Goal: Task Accomplishment & Management: Use online tool/utility

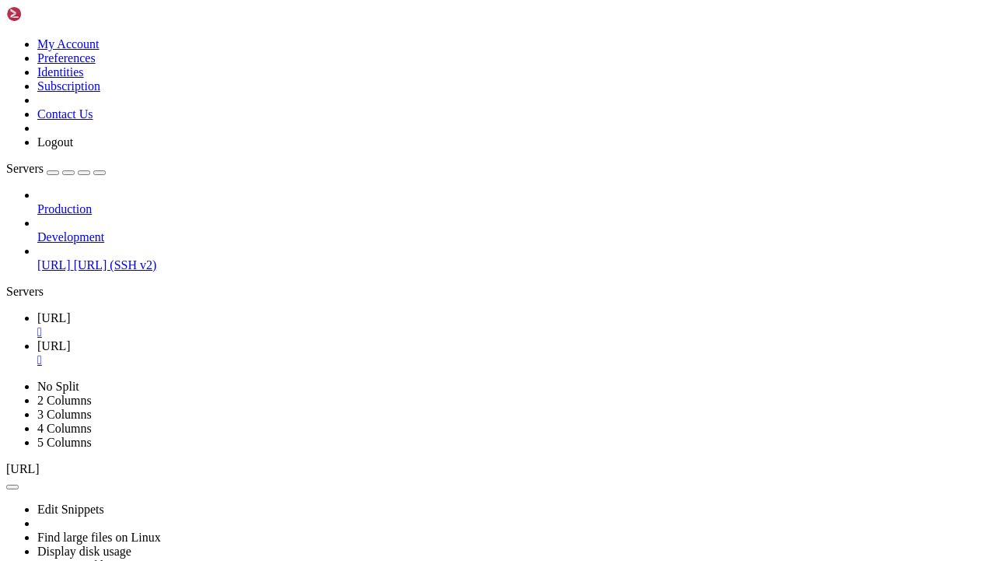
scroll to position [40, 0]
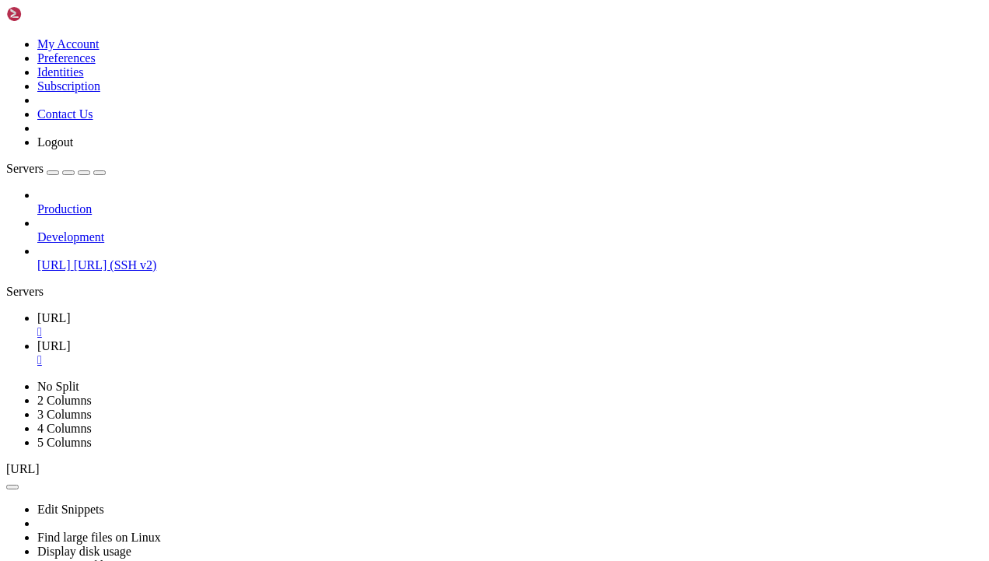
type input "/root/hycomp/out"
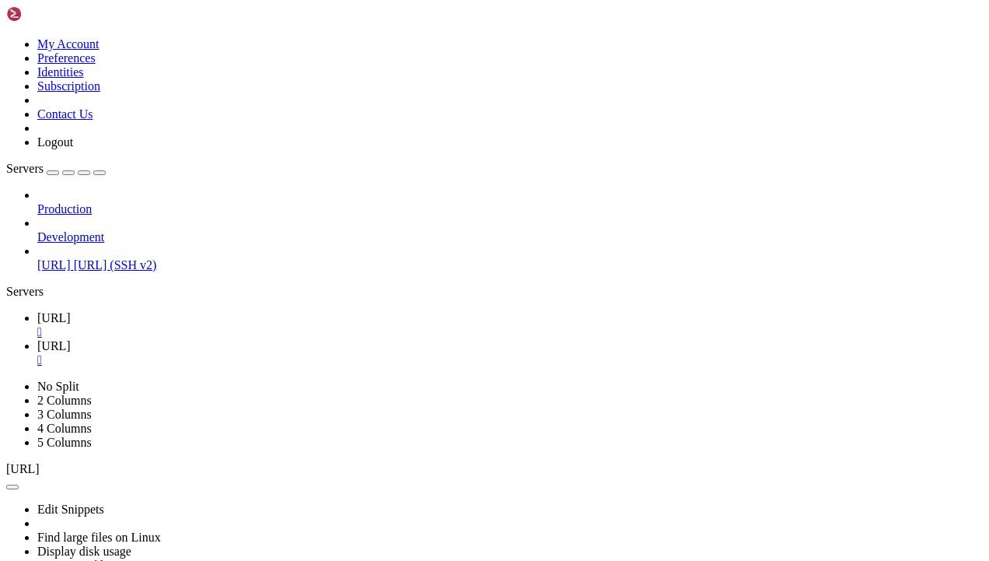
drag, startPoint x: 626, startPoint y: 289, endPoint x: 643, endPoint y: 320, distance: 34.8
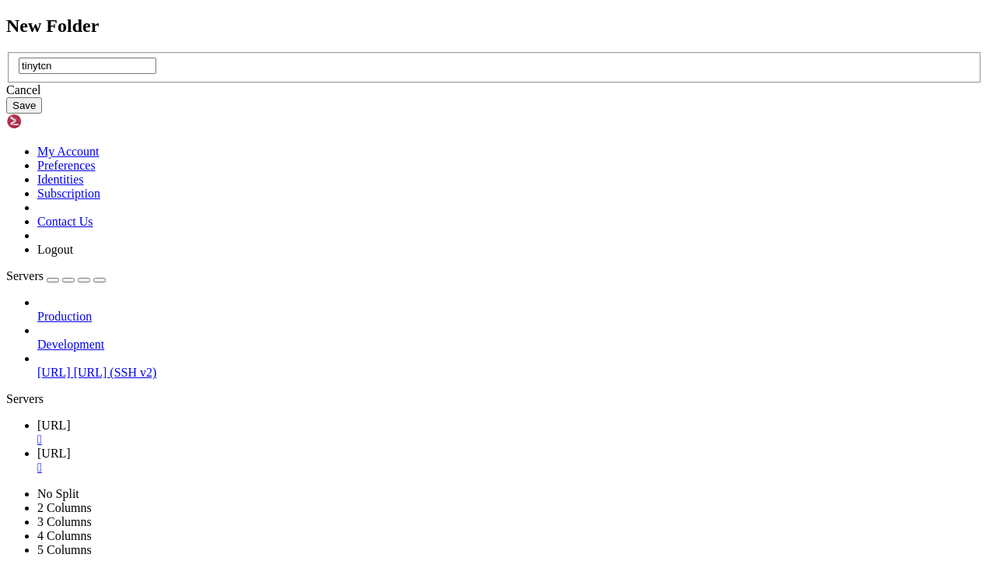
type input "tinytcn"
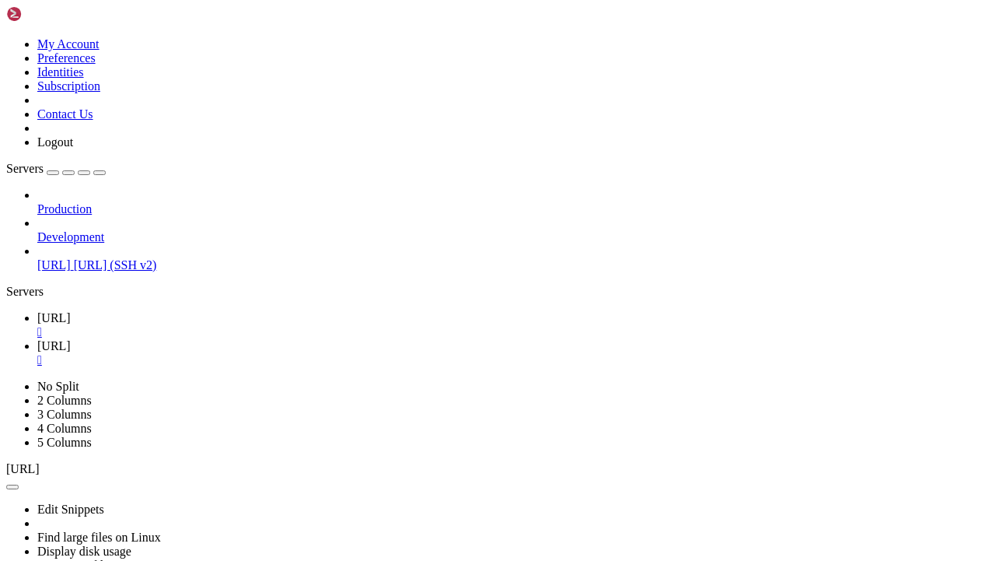
drag, startPoint x: 387, startPoint y: 193, endPoint x: 346, endPoint y: 213, distance: 45.2
click at [71, 311] on span "[URL]" at bounding box center [53, 317] width 33 height 13
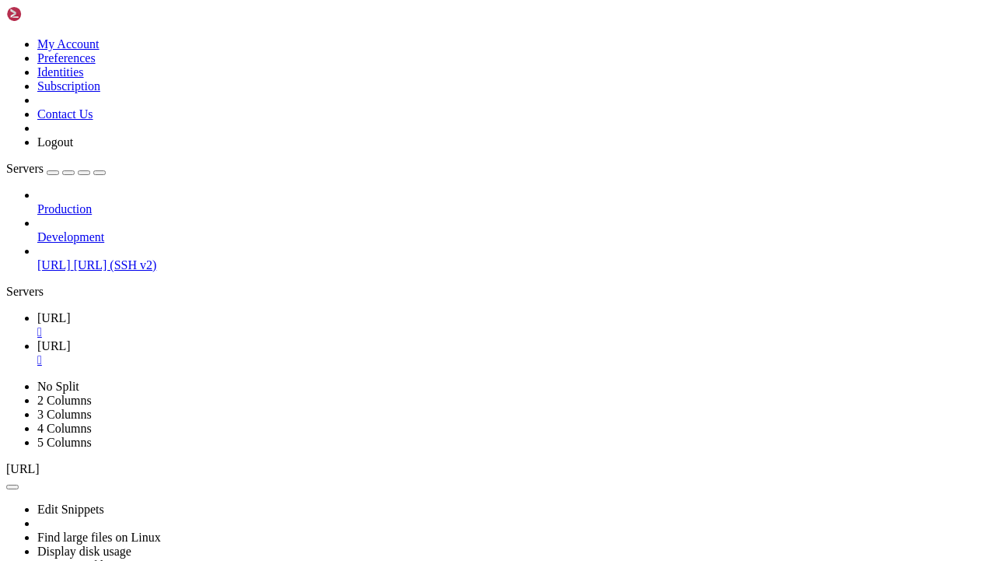
click at [37, 339] on icon at bounding box center [37, 345] width 0 height 13
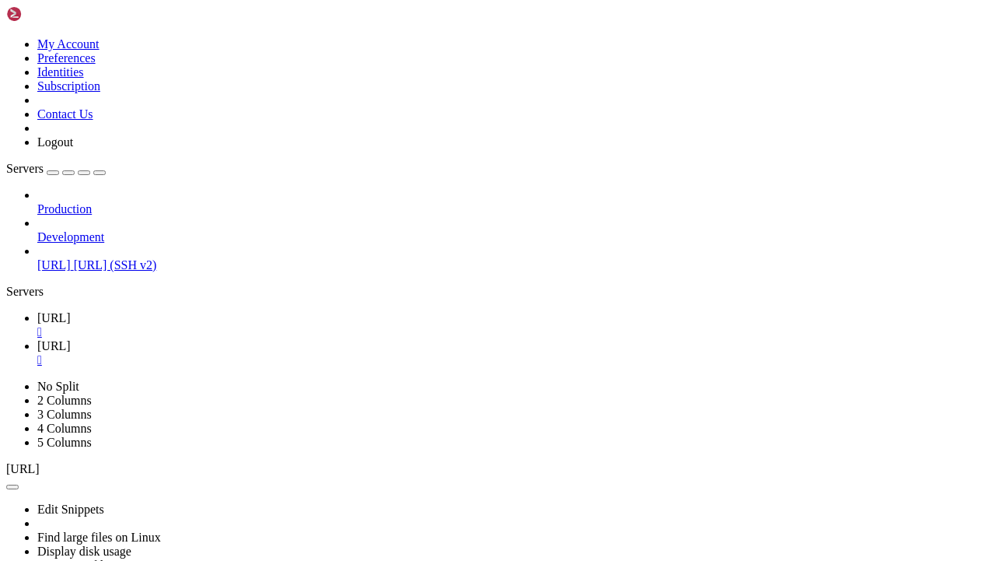
type input "/root/hycomp/out"
click at [350, 353] on div "" at bounding box center [510, 360] width 946 height 14
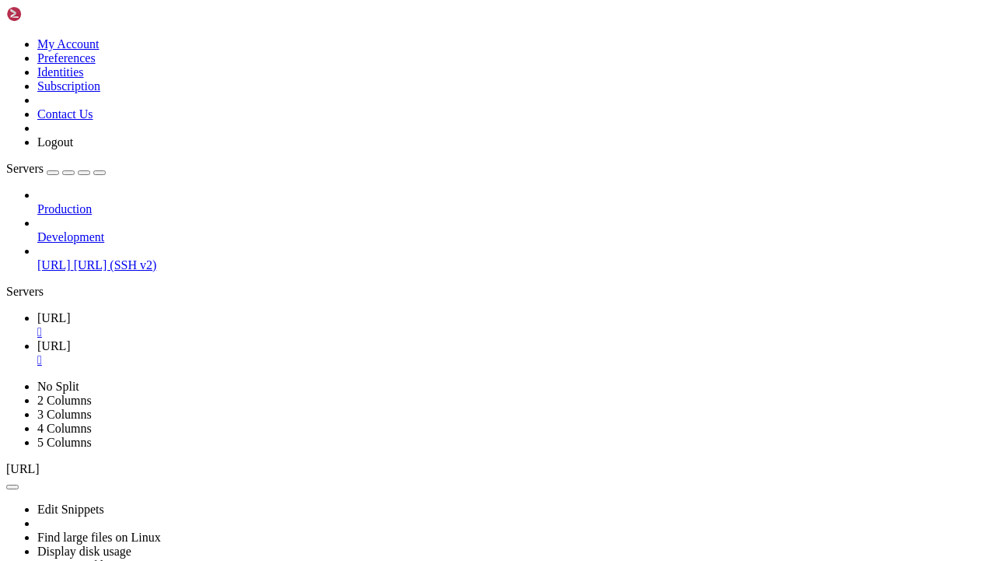
type input "/root/hycomp/data"
click at [350, 353] on div "" at bounding box center [510, 360] width 946 height 14
